Goal: Task Accomplishment & Management: Use online tool/utility

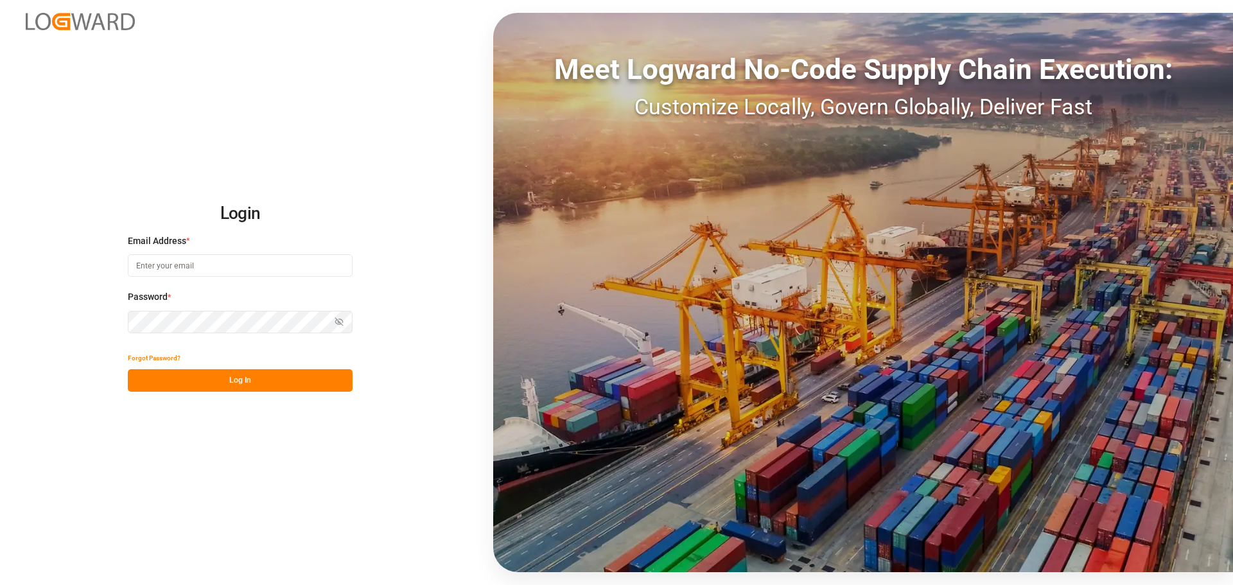
type input "[PERSON_NAME][EMAIL_ADDRESS][PERSON_NAME][DOMAIN_NAME]"
click at [291, 376] on button "Log In" at bounding box center [240, 380] width 225 height 22
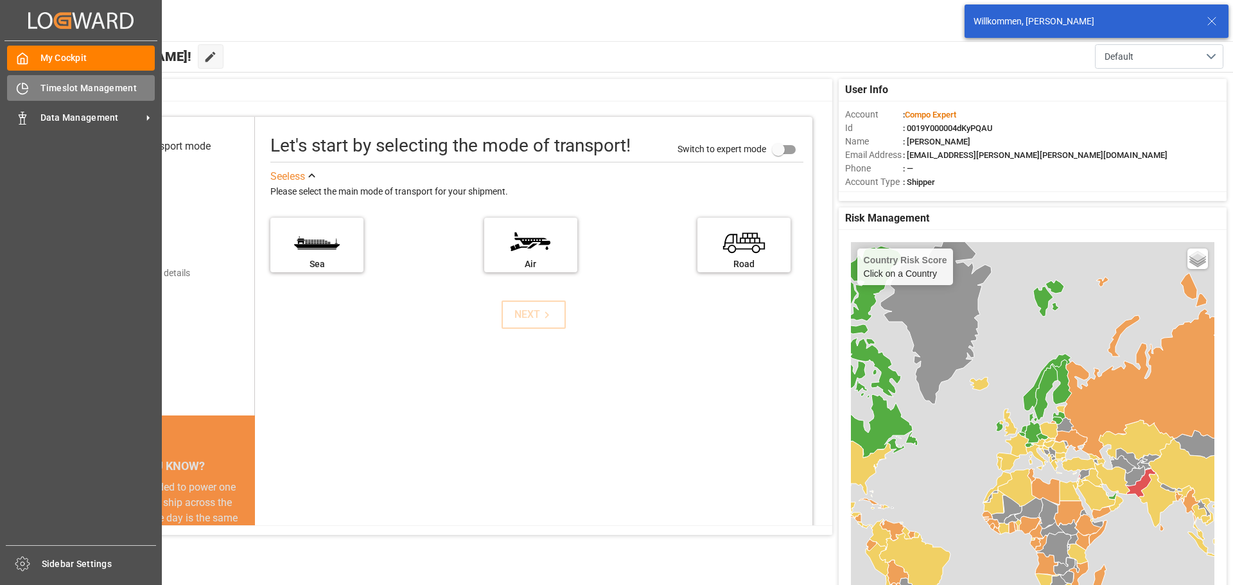
click at [27, 91] on icon at bounding box center [22, 89] width 10 height 10
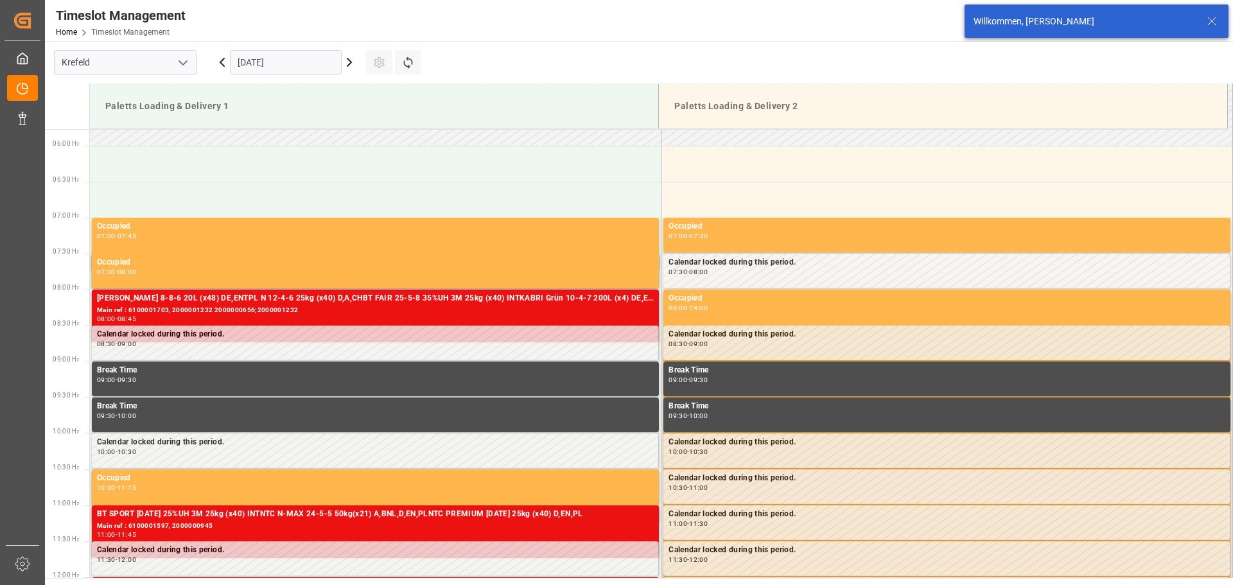
scroll to position [495, 0]
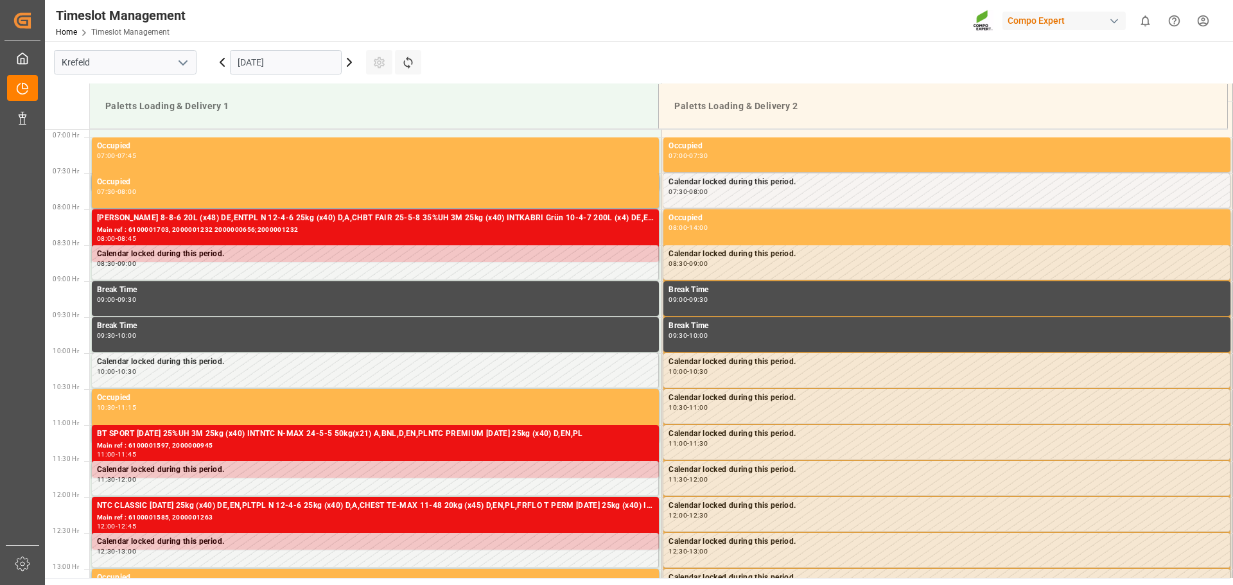
click at [223, 64] on icon at bounding box center [222, 62] width 15 height 15
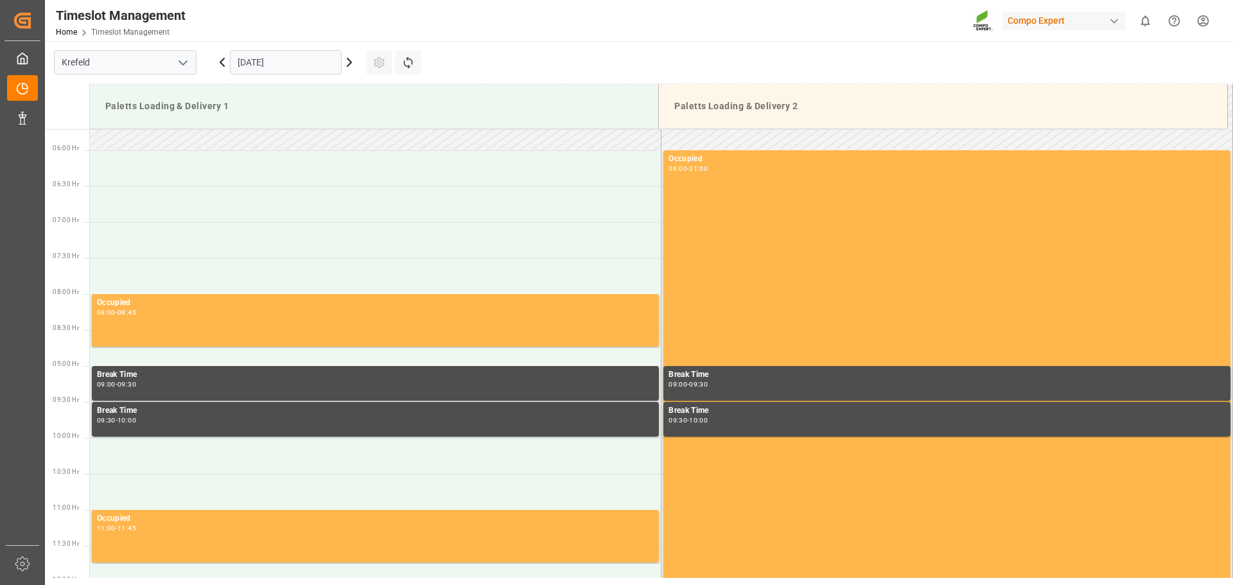
scroll to position [303, 0]
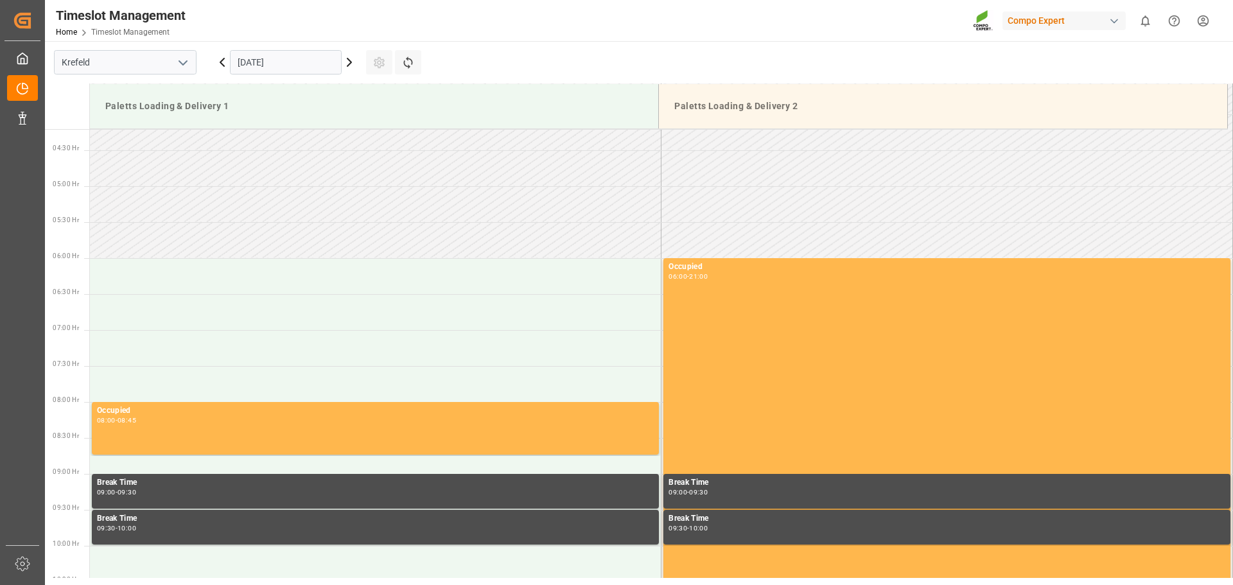
click at [216, 63] on icon at bounding box center [222, 62] width 15 height 15
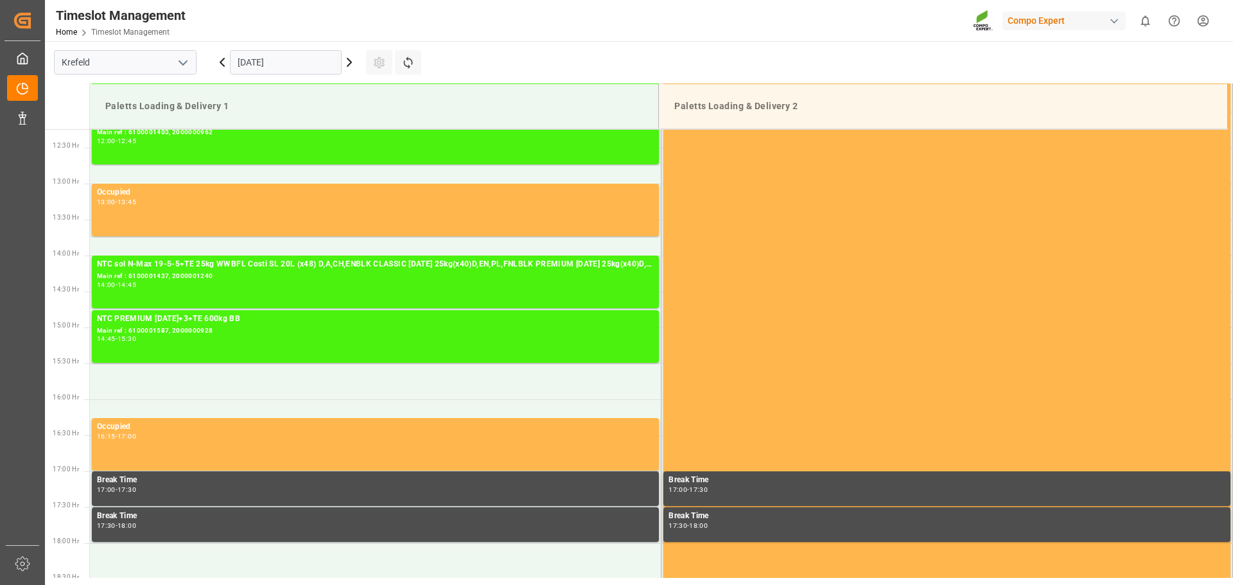
scroll to position [688, 0]
